Goal: Task Accomplishment & Management: Complete application form

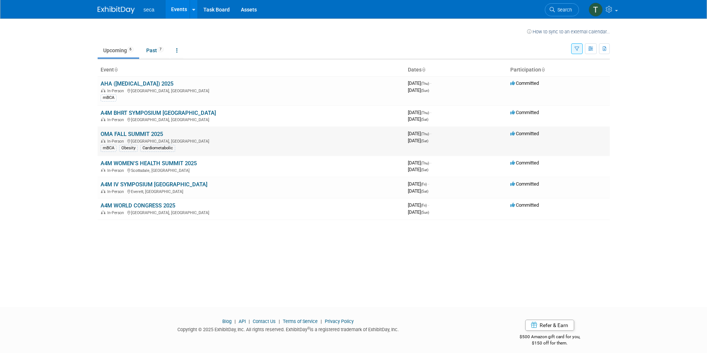
click at [148, 132] on link "OMA FALL SUMMIT 2025" at bounding box center [132, 134] width 62 height 7
click at [137, 134] on link "OMA FALL SUMMIT 2025" at bounding box center [132, 134] width 62 height 7
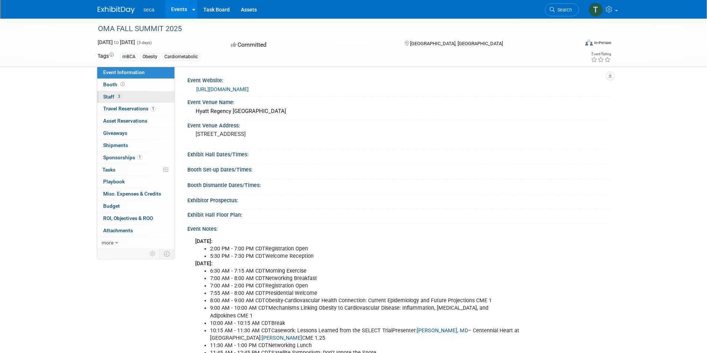
click at [128, 96] on link "3 Staff 3" at bounding box center [135, 97] width 77 height 12
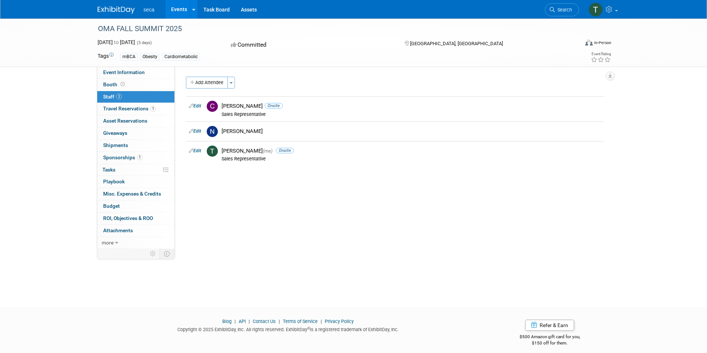
click at [108, 7] on img at bounding box center [116, 9] width 37 height 7
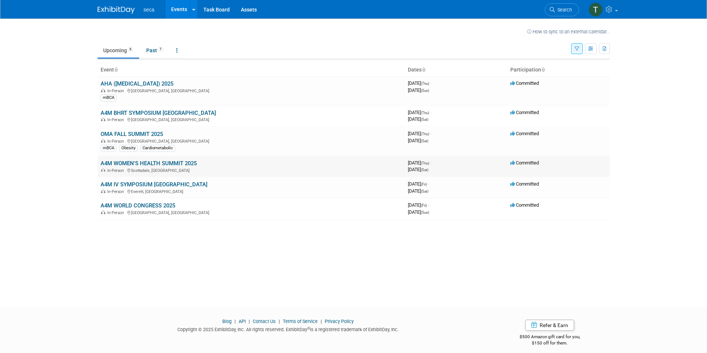
click at [166, 161] on link "A4M WOMEN'S HEALTH SUMMIT 2025" at bounding box center [149, 163] width 96 height 7
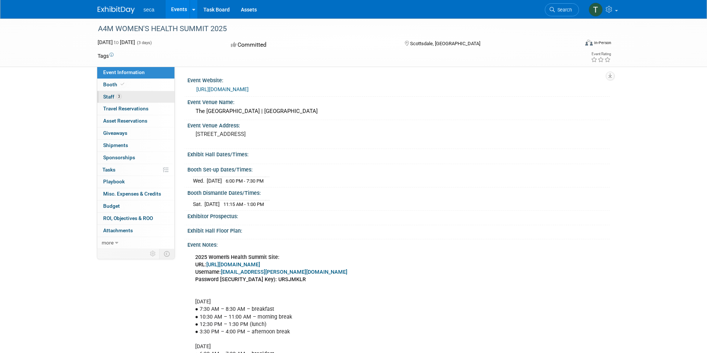
click at [117, 92] on link "3 Staff 3" at bounding box center [135, 97] width 77 height 12
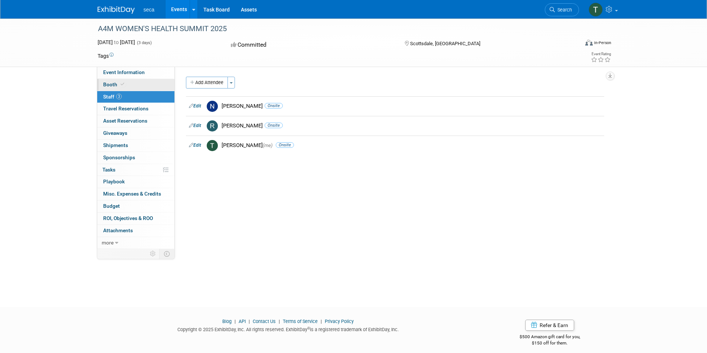
click at [126, 83] on link "Booth" at bounding box center [135, 85] width 77 height 12
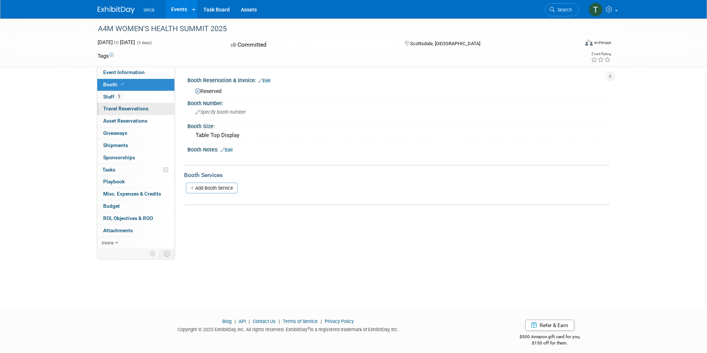
click at [135, 106] on span "Travel Reservations 0" at bounding box center [125, 109] width 45 height 6
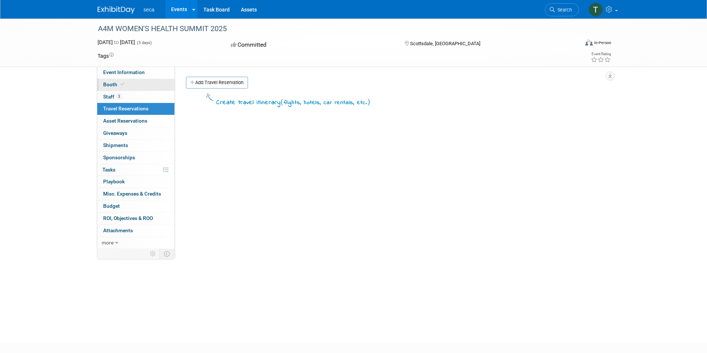
click at [128, 85] on link "Booth" at bounding box center [135, 85] width 77 height 12
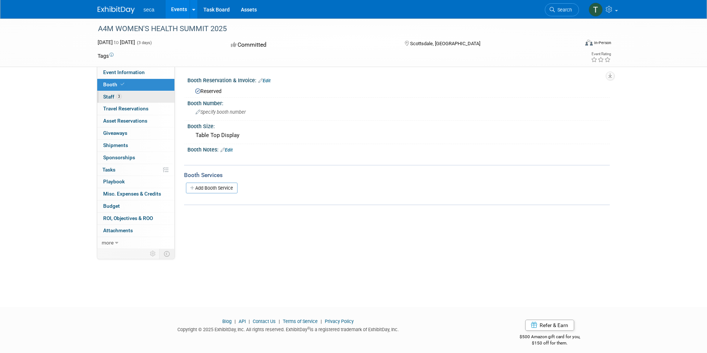
click at [134, 97] on link "3 Staff 3" at bounding box center [135, 97] width 77 height 12
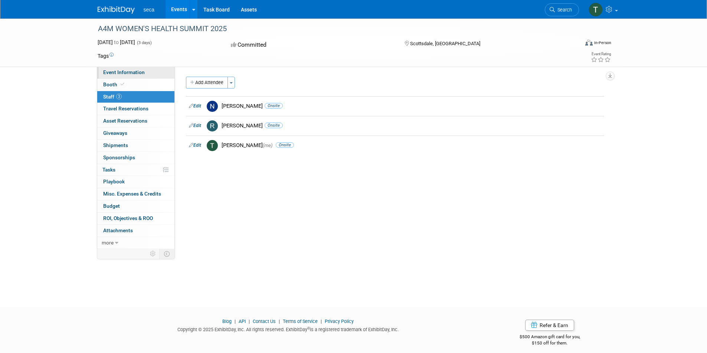
click at [133, 72] on span "Event Information" at bounding box center [124, 72] width 42 height 6
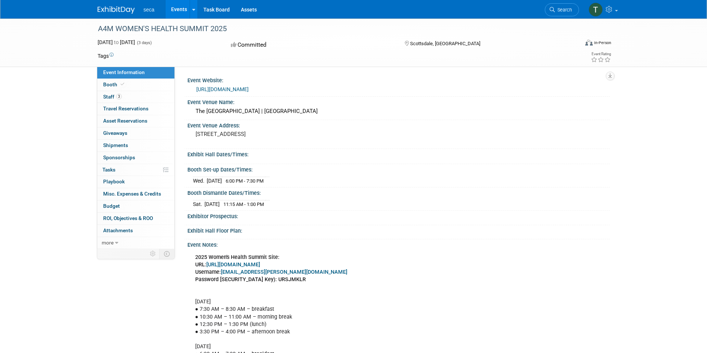
click at [107, 9] on img at bounding box center [116, 9] width 37 height 7
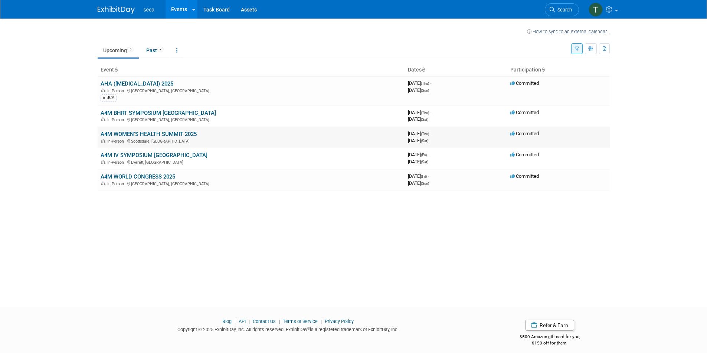
click at [180, 134] on link "A4M WOMEN'S HEALTH SUMMIT 2025" at bounding box center [149, 134] width 96 height 7
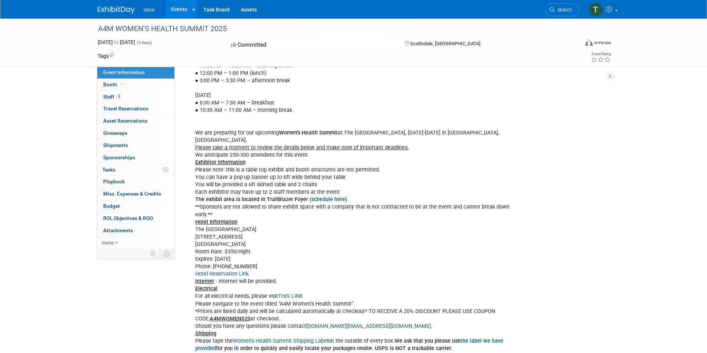
scroll to position [297, 0]
click at [332, 198] on link "schedule here" at bounding box center [328, 199] width 34 height 6
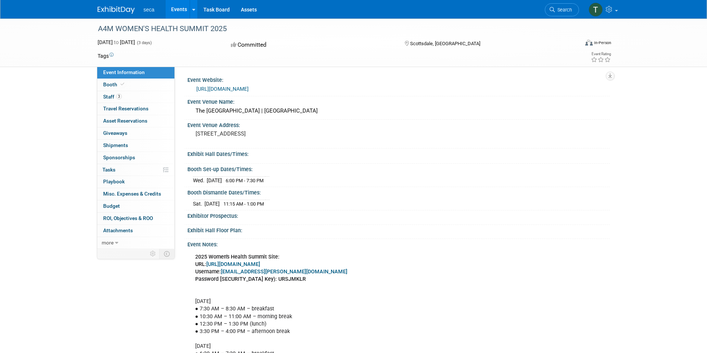
scroll to position [0, 0]
drag, startPoint x: 190, startPoint y: 111, endPoint x: 351, endPoint y: 114, distance: 161.0
click at [351, 114] on div "The Westin Kierland Resort and Spa | Trailblazer Ballroom" at bounding box center [398, 112] width 422 height 12
copy div "The Westin Kierland Resort and Spa | Trailblazer Ballroom"
click at [137, 106] on span "Travel Reservations 0" at bounding box center [125, 109] width 45 height 6
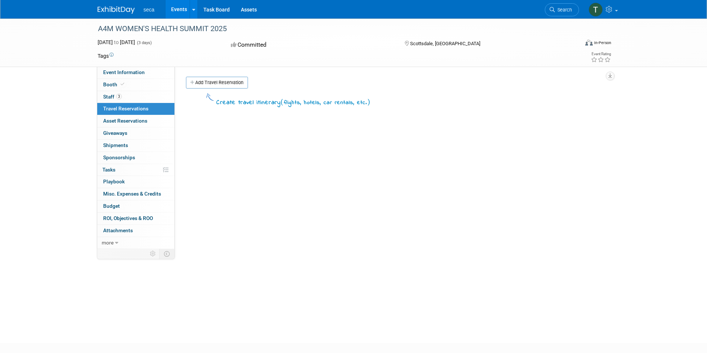
click at [218, 78] on link "Add Travel Reservation" at bounding box center [217, 83] width 62 height 12
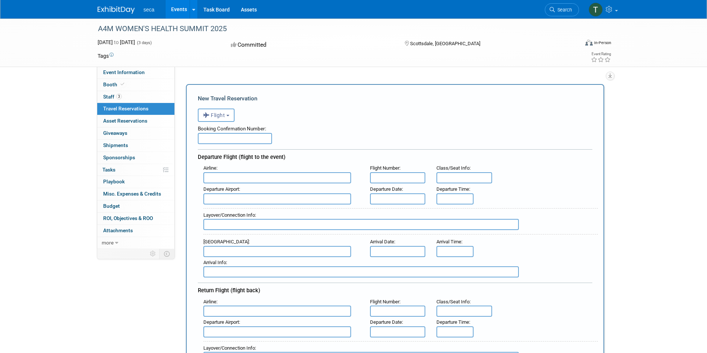
click at [230, 138] on input "text" at bounding box center [235, 138] width 74 height 11
paste input "GOPPAI"
type input "GOPPAI"
click at [243, 175] on input "text" at bounding box center [277, 177] width 148 height 11
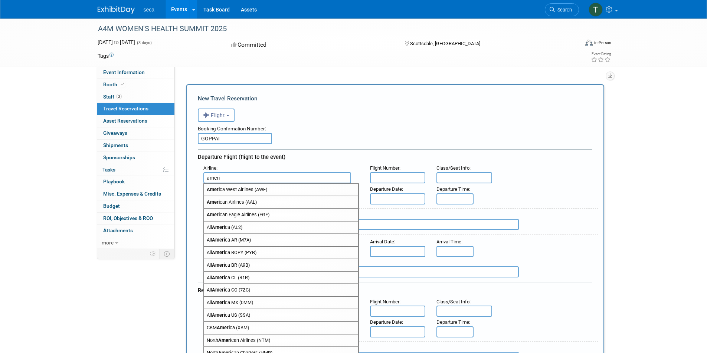
click at [276, 204] on span "Ameri can Airlines (AAL)" at bounding box center [281, 203] width 154 height 12
type input "American Airlines (AAL)"
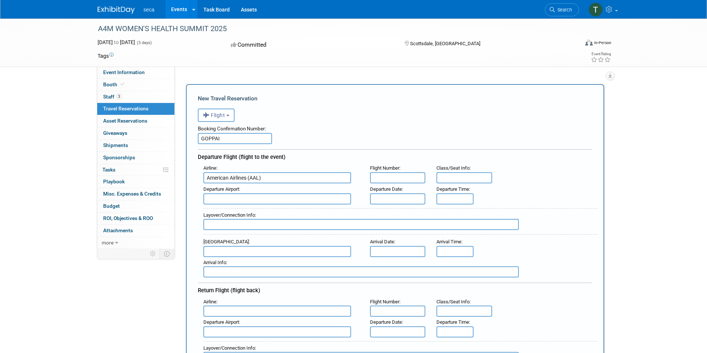
click at [404, 177] on input "text" at bounding box center [398, 177] width 56 height 11
paste input "AA 3170"
type input "AA 3170"
click at [458, 178] on input "text" at bounding box center [464, 177] width 56 height 11
type input "13F"
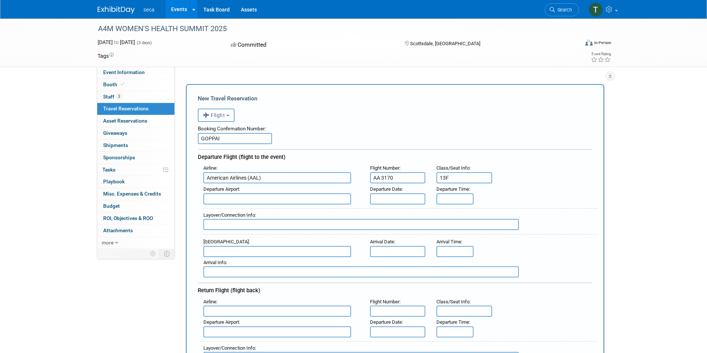
click at [245, 196] on input "text" at bounding box center [277, 199] width 148 height 11
click at [273, 210] on span "CHS - Charlesto n Air Force Base-International Airport" at bounding box center [281, 211] width 154 height 12
type input "CHS - Charleston Air Force Base-International Airport"
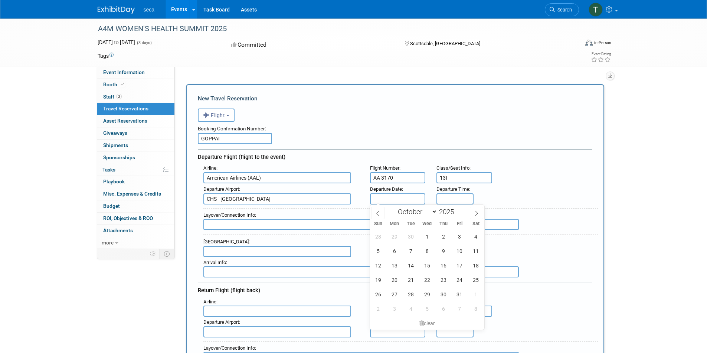
click at [410, 197] on input "text" at bounding box center [398, 199] width 56 height 11
click at [426, 254] on span "8" at bounding box center [426, 251] width 14 height 14
type input "Oct 8, 2025"
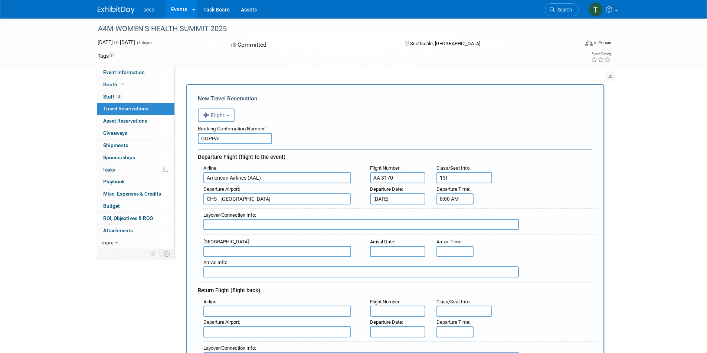
click at [445, 197] on input "8:00 AM" at bounding box center [454, 199] width 37 height 11
click at [456, 231] on span "08" at bounding box center [454, 232] width 14 height 13
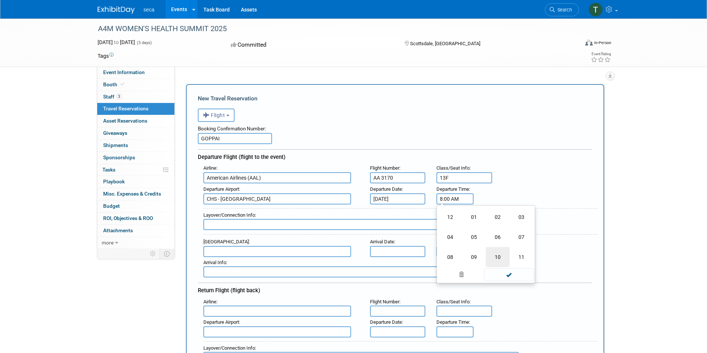
click at [494, 256] on td "10" at bounding box center [497, 257] width 24 height 20
click at [450, 199] on input "10:00 AM" at bounding box center [454, 199] width 37 height 11
click at [452, 198] on input "10:00 AM" at bounding box center [454, 199] width 37 height 11
click at [507, 262] on span at bounding box center [509, 266] width 50 height 13
type input "10:21 AM"
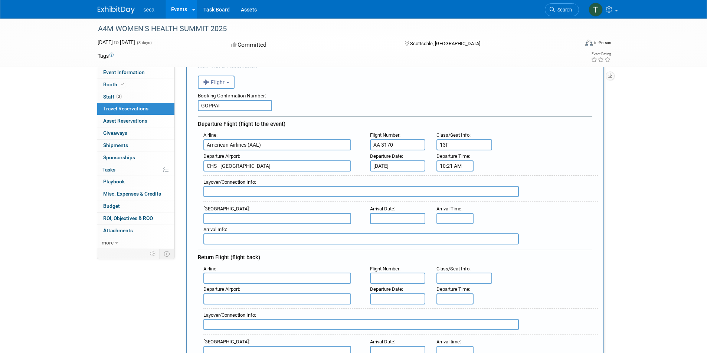
scroll to position [37, 0]
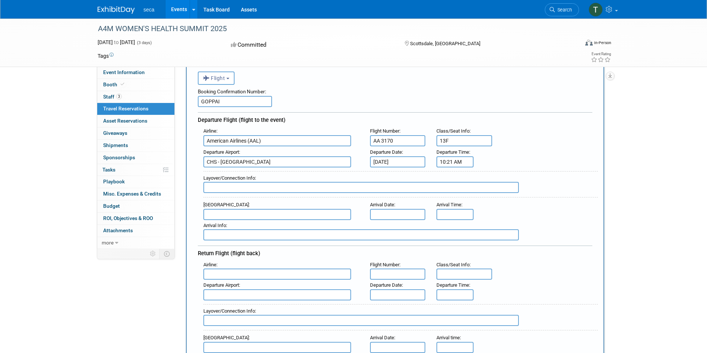
click at [273, 188] on input "text" at bounding box center [360, 187] width 315 height 11
type input "c"
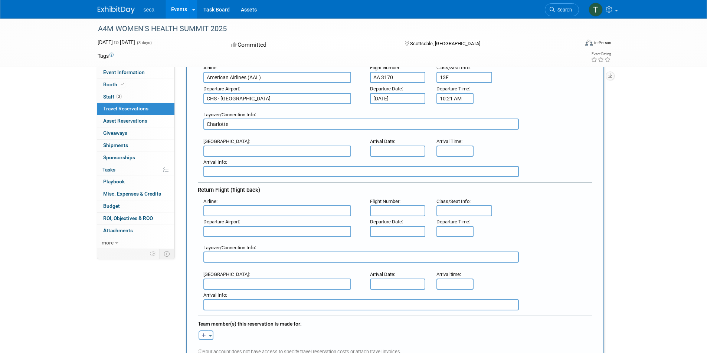
scroll to position [111, 0]
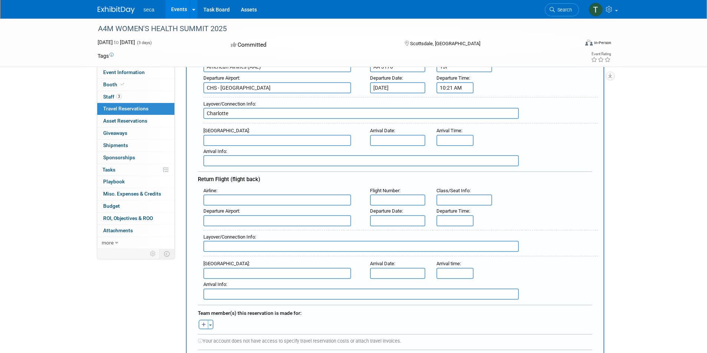
type input "Charlotte"
click at [244, 139] on input "text" at bounding box center [277, 140] width 148 height 11
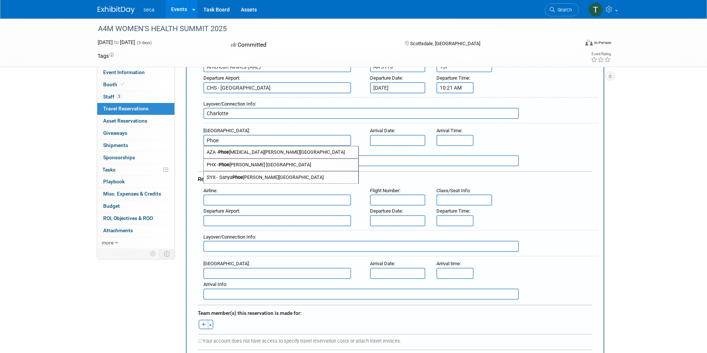
click at [248, 164] on span "PHX - Phoe nix Sky Harbor International Airport" at bounding box center [281, 165] width 154 height 12
type input "PHX - Phoenix Sky Harbor International Airport"
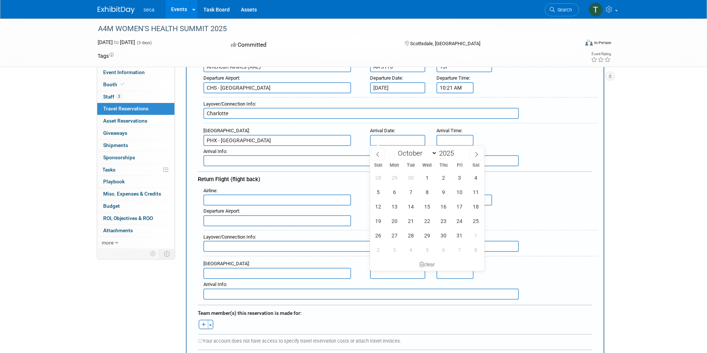
click at [399, 139] on input "text" at bounding box center [398, 140] width 56 height 11
click at [431, 192] on span "8" at bounding box center [426, 192] width 14 height 14
type input "Oct 8, 2025"
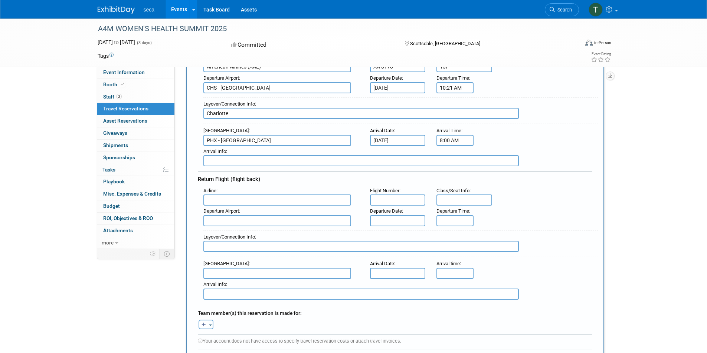
click at [450, 141] on input "8:00 AM" at bounding box center [454, 140] width 37 height 11
click at [451, 175] on span "08" at bounding box center [454, 174] width 14 height 13
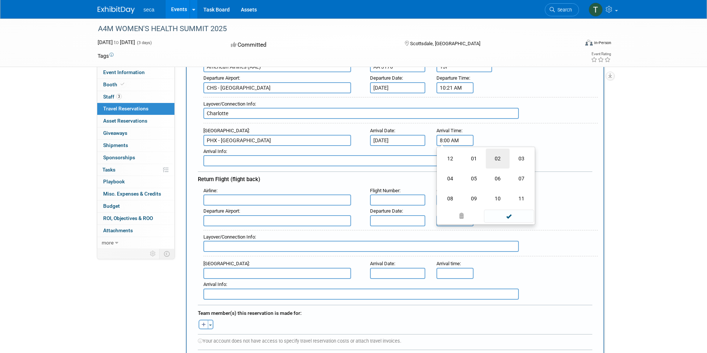
click at [495, 160] on td "02" at bounding box center [497, 159] width 24 height 20
click at [517, 173] on button "AM" at bounding box center [518, 174] width 13 height 13
click at [493, 172] on span "00" at bounding box center [488, 174] width 14 height 13
click at [451, 139] on input "2:00 PM" at bounding box center [454, 140] width 37 height 11
click at [511, 216] on span at bounding box center [509, 216] width 50 height 13
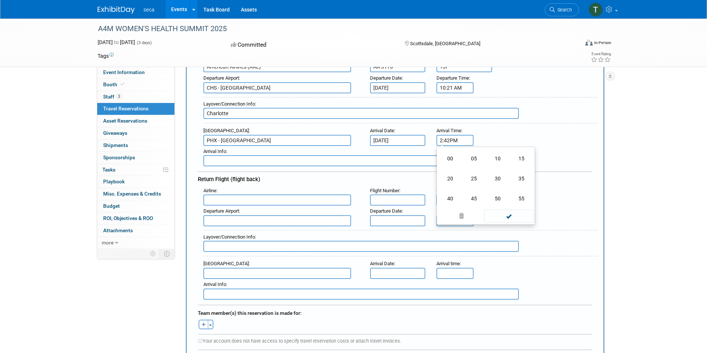
type input "2:42 PM"
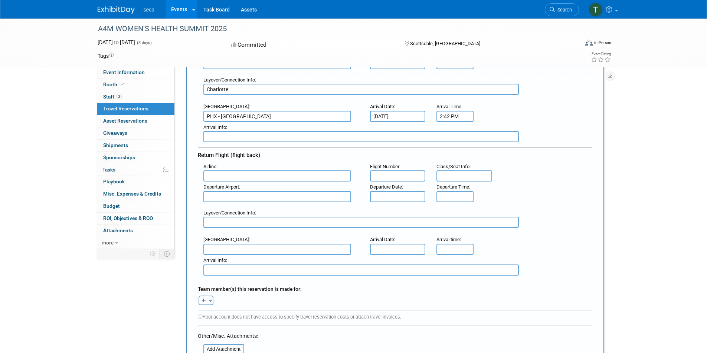
scroll to position [148, 0]
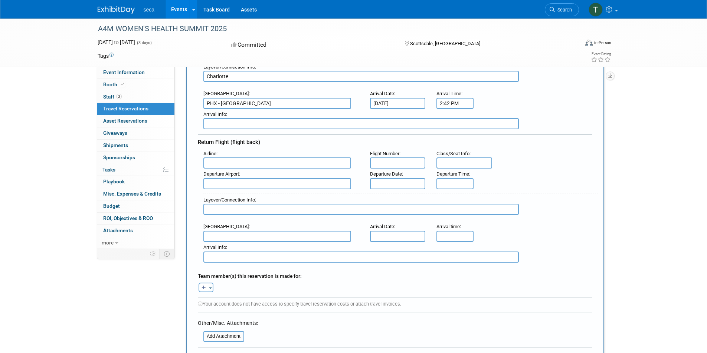
click at [235, 162] on input "text" at bounding box center [277, 163] width 148 height 11
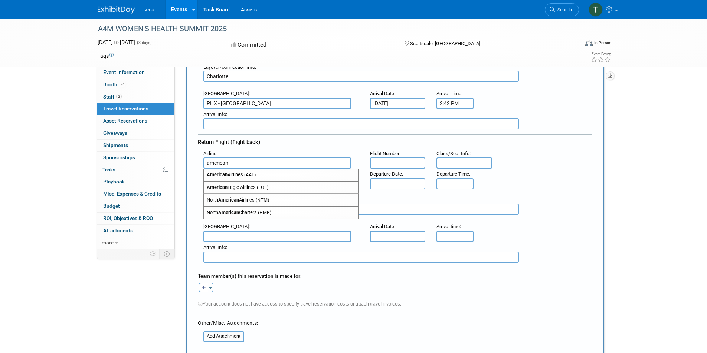
click at [261, 176] on span "American Airlines (AAL)" at bounding box center [281, 175] width 154 height 12
type input "American Airlines (AAL)"
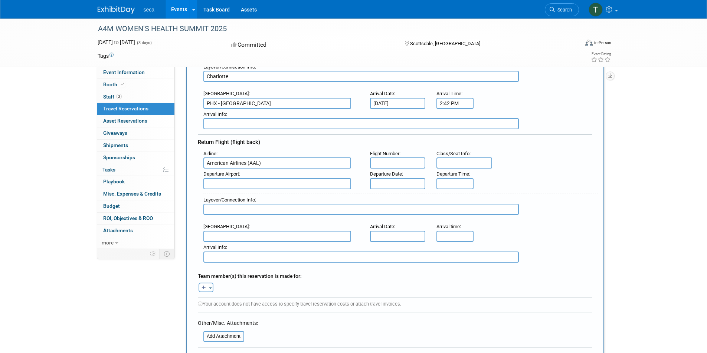
click at [394, 159] on input "text" at bounding box center [398, 163] width 56 height 11
drag, startPoint x: 397, startPoint y: 162, endPoint x: 316, endPoint y: 180, distance: 82.4
click at [397, 162] on input "text" at bounding box center [398, 163] width 56 height 11
paste input "AA 2821"
click at [383, 162] on input "AA 2821" at bounding box center [398, 163] width 56 height 11
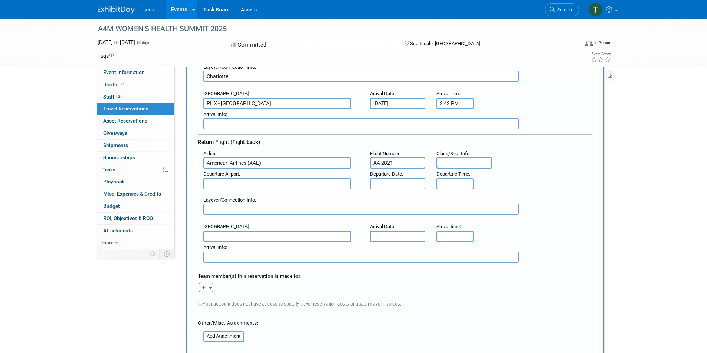
type input "AA 2821"
click at [475, 161] on input "text" at bounding box center [464, 163] width 56 height 11
type input "21A"
click at [257, 182] on input "text" at bounding box center [277, 183] width 148 height 11
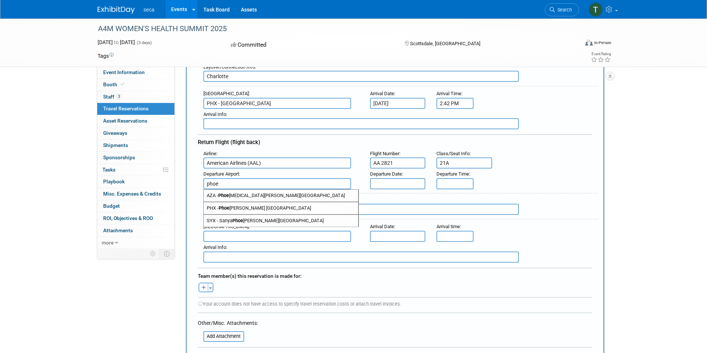
click at [270, 205] on span "PHX - Phoe nix Sky Harbor International Airport" at bounding box center [281, 208] width 154 height 12
type input "PHX - Phoenix Sky Harbor International Airport"
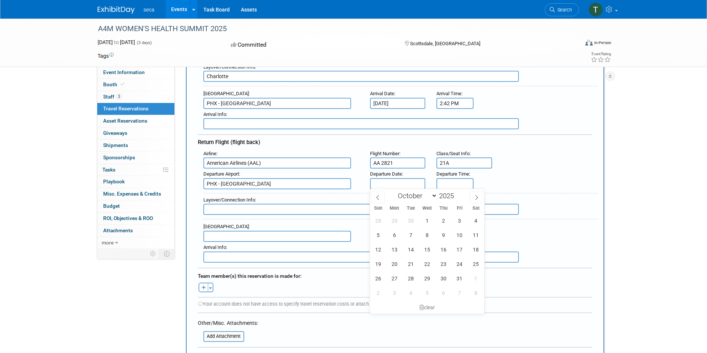
click at [412, 181] on input "text" at bounding box center [398, 183] width 56 height 11
click at [476, 237] on span "11" at bounding box center [475, 235] width 14 height 14
type input "Oct 11, 2025"
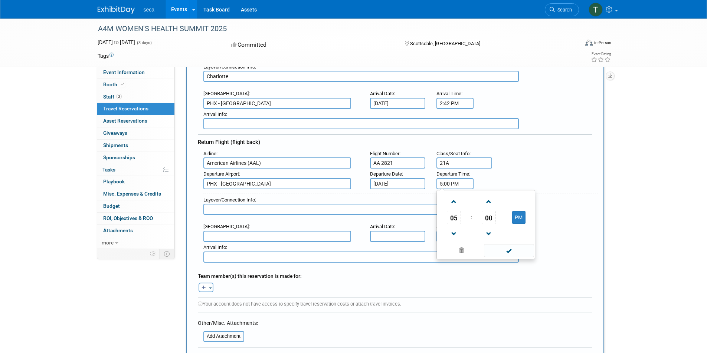
click at [451, 183] on input "5:00 PM" at bounding box center [454, 183] width 37 height 11
click at [454, 216] on span "05" at bounding box center [454, 217] width 14 height 13
click at [491, 240] on td "10" at bounding box center [497, 242] width 24 height 20
click at [450, 181] on input "10:00 PM" at bounding box center [454, 183] width 37 height 11
click at [454, 181] on input "10:00 PM" at bounding box center [454, 183] width 37 height 11
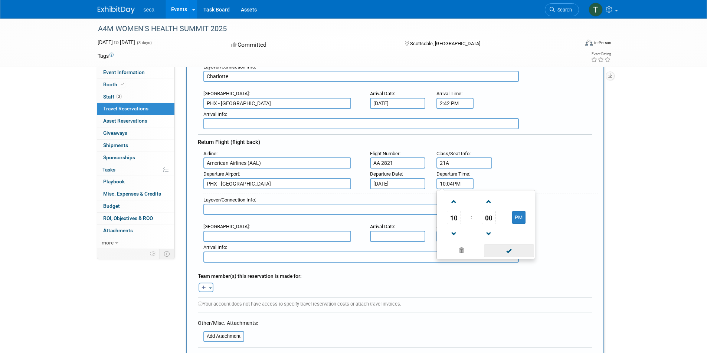
click at [514, 247] on span at bounding box center [509, 250] width 50 height 13
type input "10:04 PM"
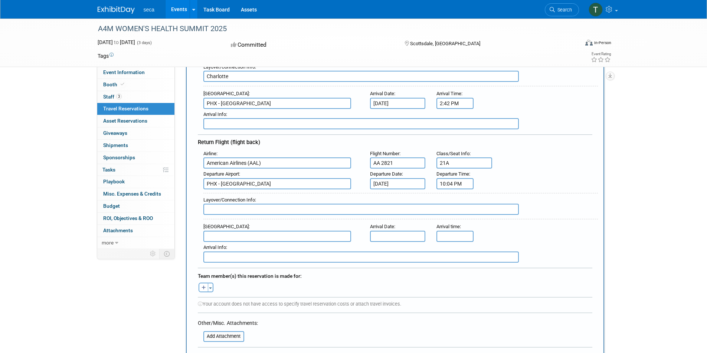
click at [267, 205] on input "text" at bounding box center [360, 209] width 315 height 11
type input "Charlotte"
click at [270, 237] on input "text" at bounding box center [277, 236] width 148 height 11
click at [277, 247] on span "CHS - Charleston Air Force Base-International Airport" at bounding box center [281, 249] width 154 height 12
type input "CHS - Charleston Air Force Base-International Airport"
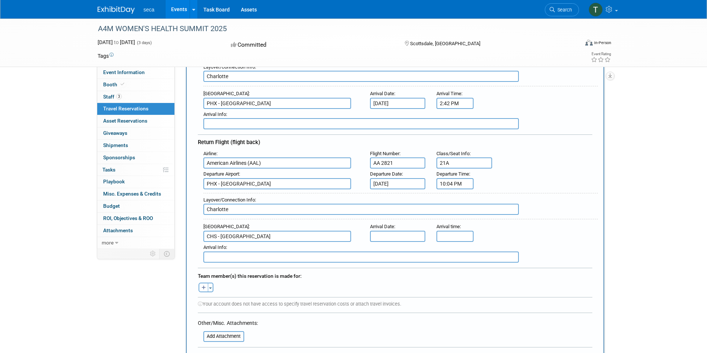
click at [402, 232] on input "text" at bounding box center [398, 236] width 56 height 11
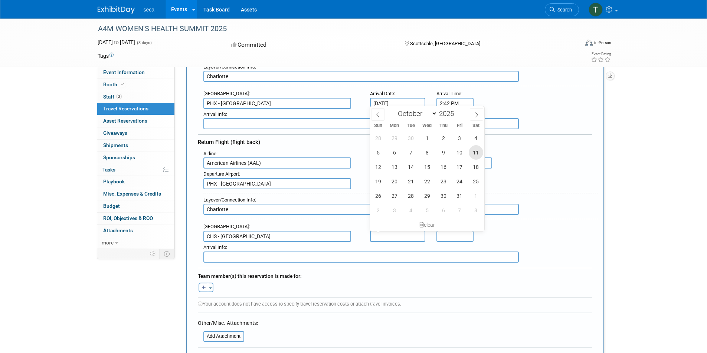
click at [471, 154] on span "11" at bounding box center [475, 152] width 14 height 14
type input "Oct 11, 2025"
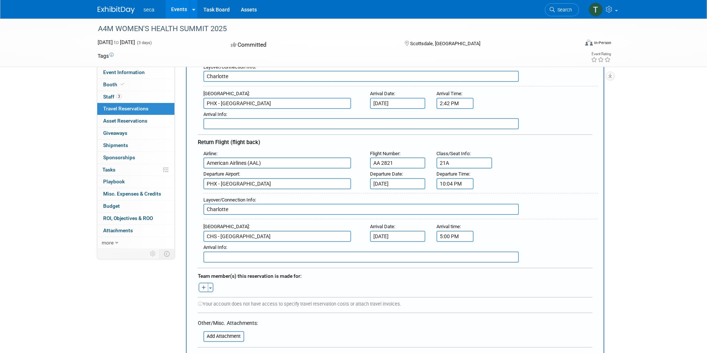
click at [448, 238] on input "5:00 PM" at bounding box center [454, 236] width 37 height 11
click at [455, 269] on span "05" at bounding box center [454, 270] width 14 height 13
click at [455, 297] on td "08" at bounding box center [450, 295] width 24 height 20
click at [487, 269] on span "00" at bounding box center [488, 270] width 14 height 13
click at [519, 254] on td "15" at bounding box center [521, 255] width 24 height 20
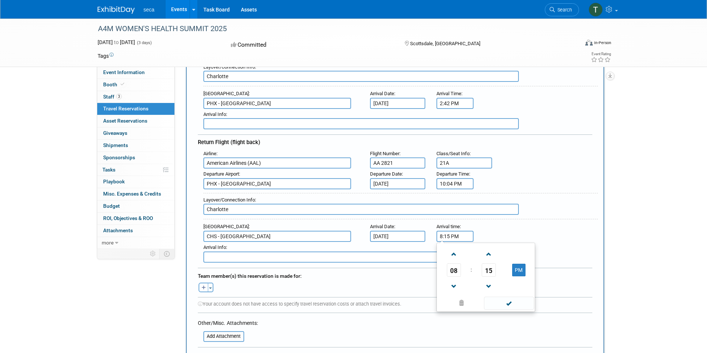
click at [448, 234] on input "8:15 PM" at bounding box center [454, 236] width 37 height 11
click at [519, 267] on button "PM" at bounding box center [518, 270] width 13 height 13
click at [510, 300] on span at bounding box center [509, 303] width 50 height 13
type input "8:15 AM"
click at [201, 286] on icon "button" at bounding box center [203, 288] width 4 height 5
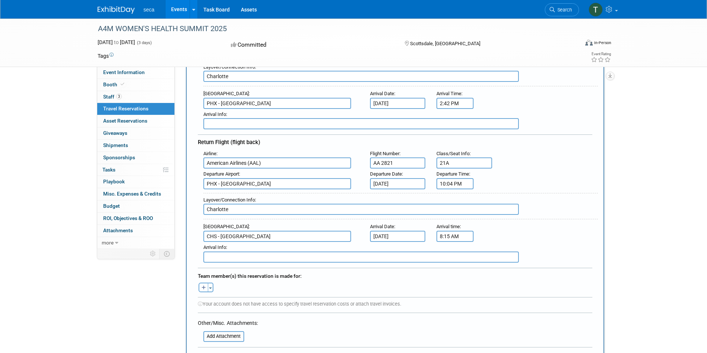
select select
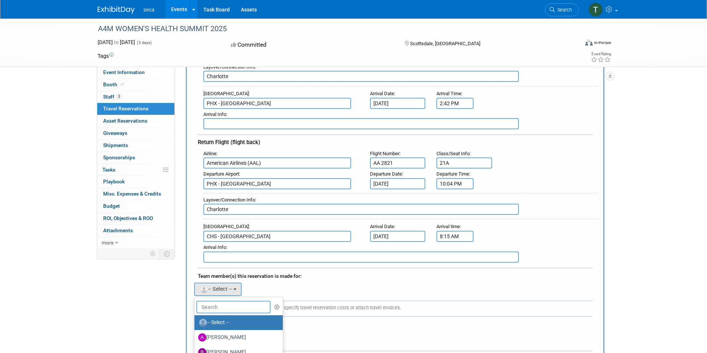
click at [240, 302] on input "text" at bounding box center [233, 307] width 74 height 13
type input "tessa"
click at [231, 323] on label "Tessa Schwikerath (me)" at bounding box center [237, 323] width 78 height 12
click at [195, 323] on input "Tessa Schwikerath (me)" at bounding box center [193, 322] width 5 height 5
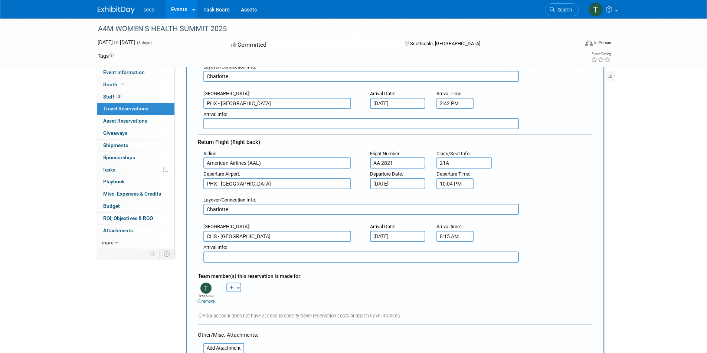
scroll to position [260, 0]
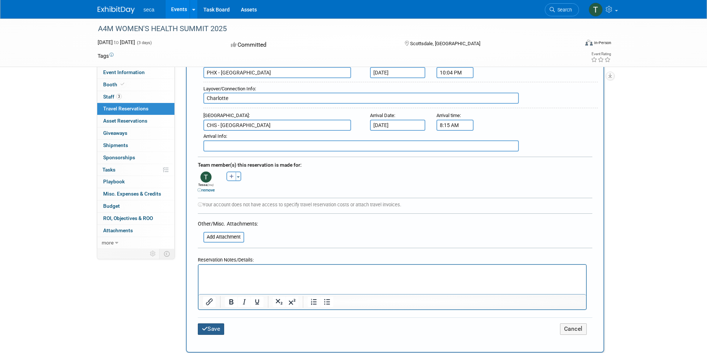
click at [203, 327] on icon "submit" at bounding box center [205, 329] width 6 height 6
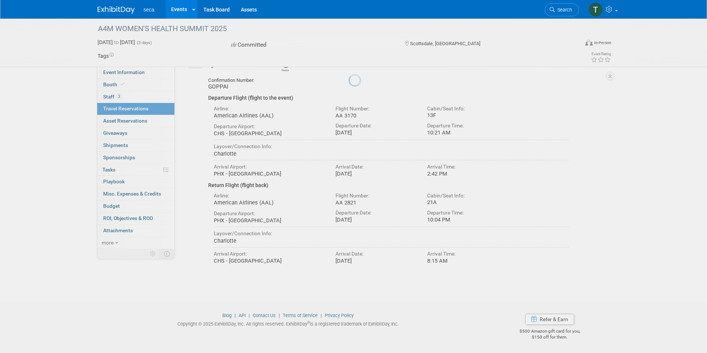
scroll to position [0, 0]
